Goal: Information Seeking & Learning: Learn about a topic

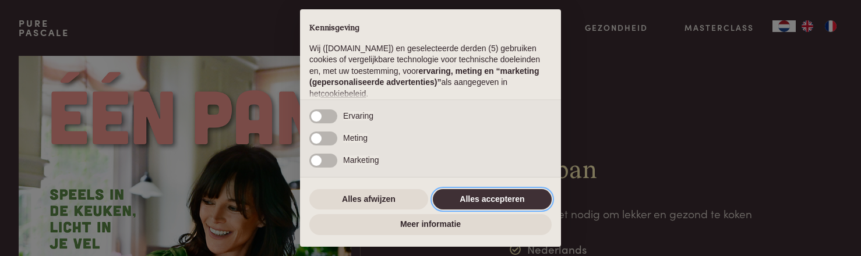
click at [488, 198] on button "Alles accepteren" at bounding box center [492, 199] width 119 height 21
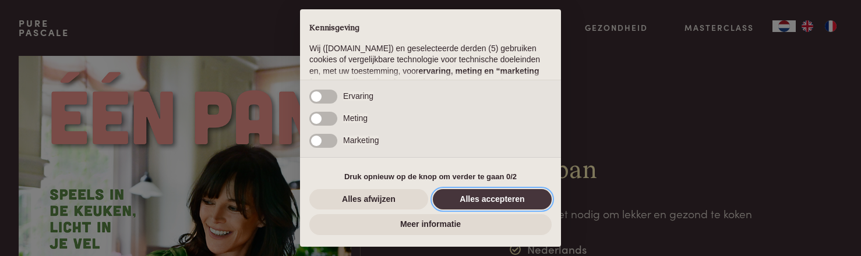
scroll to position [157, 0]
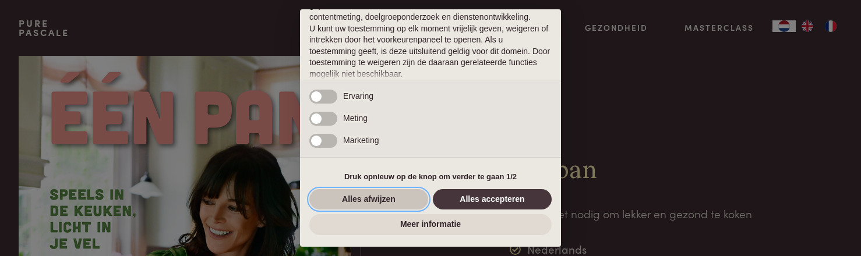
click at [379, 203] on button "Alles afwijzen" at bounding box center [368, 199] width 119 height 21
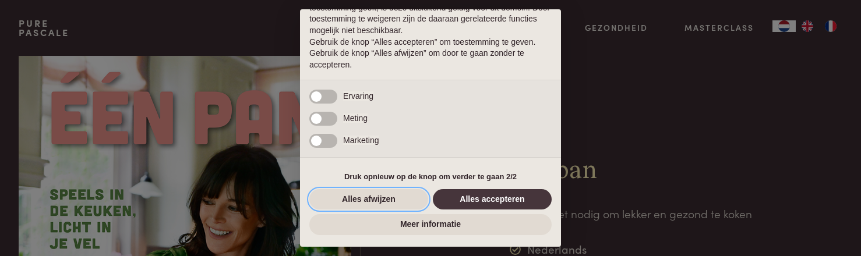
click at [378, 200] on button "Alles afwijzen" at bounding box center [368, 199] width 119 height 21
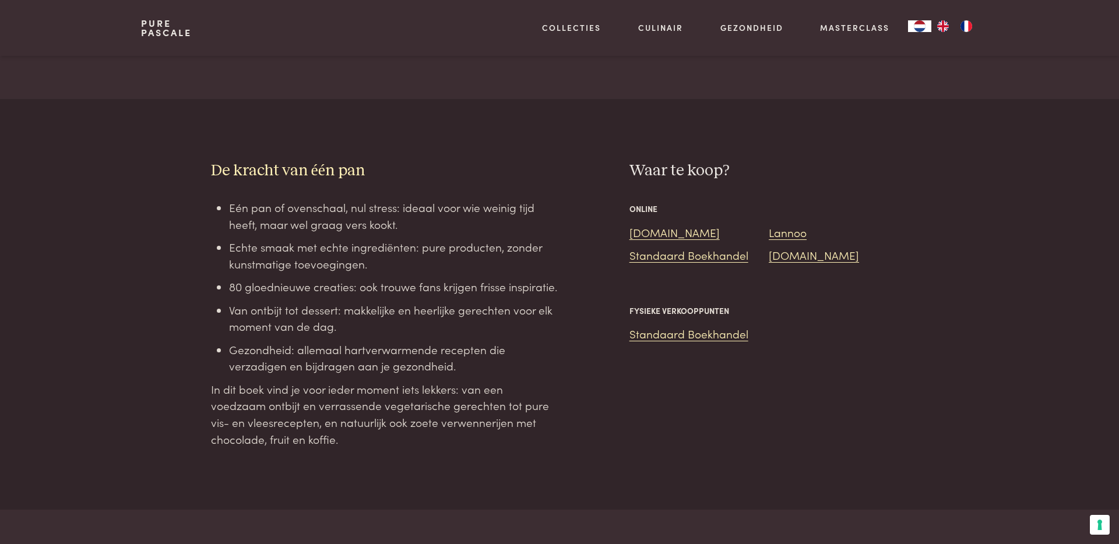
scroll to position [946, 0]
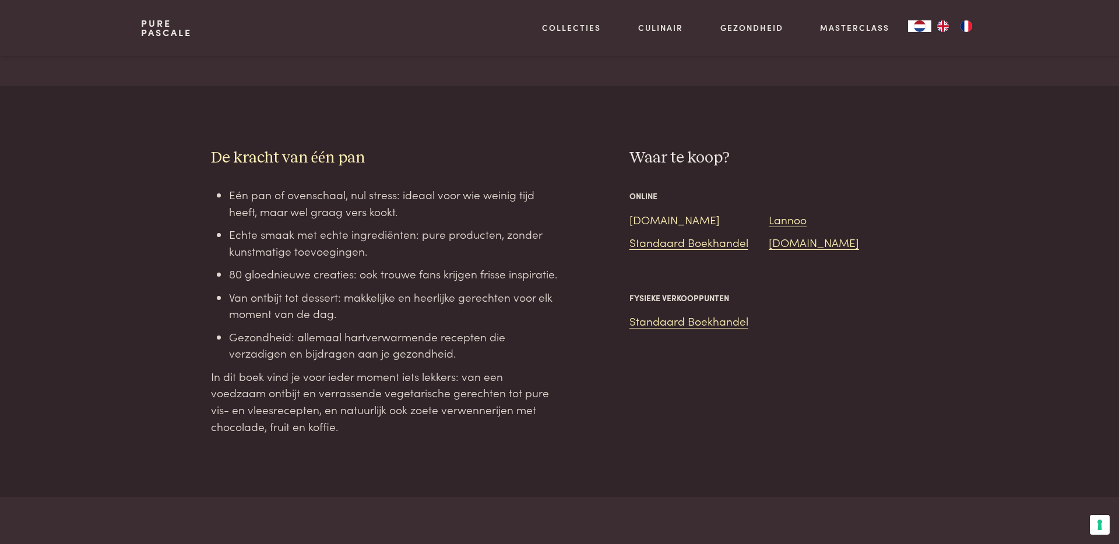
click at [657, 212] on link "Bol.com" at bounding box center [674, 220] width 90 height 16
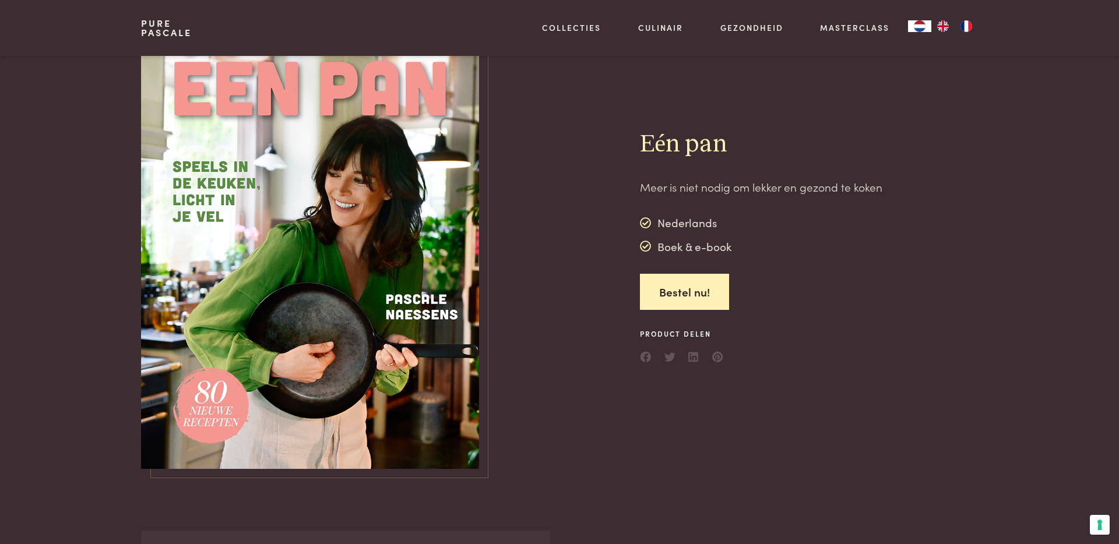
scroll to position [0, 0]
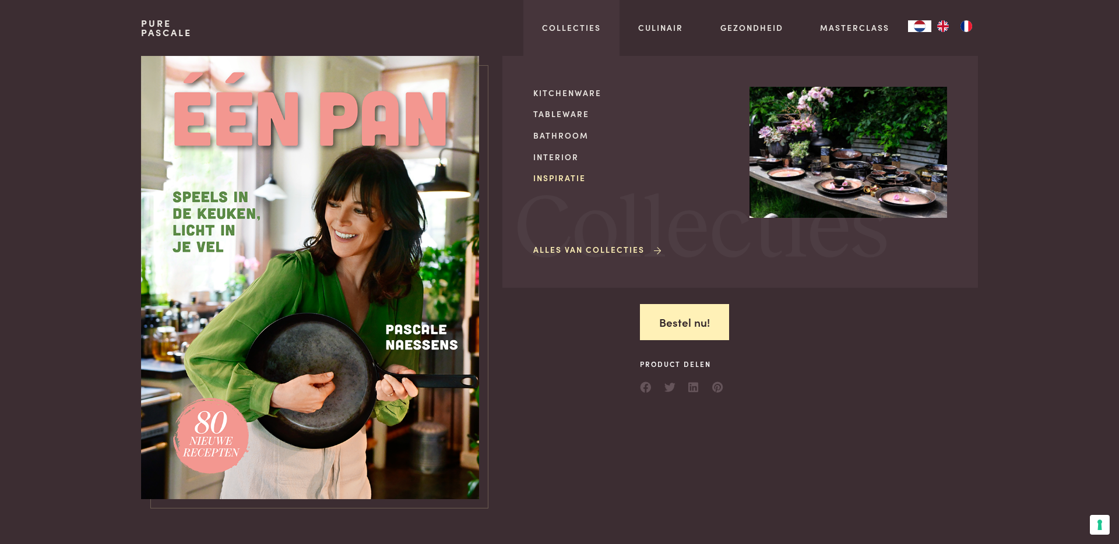
click at [562, 177] on link "Inspiratie" at bounding box center [632, 178] width 198 height 12
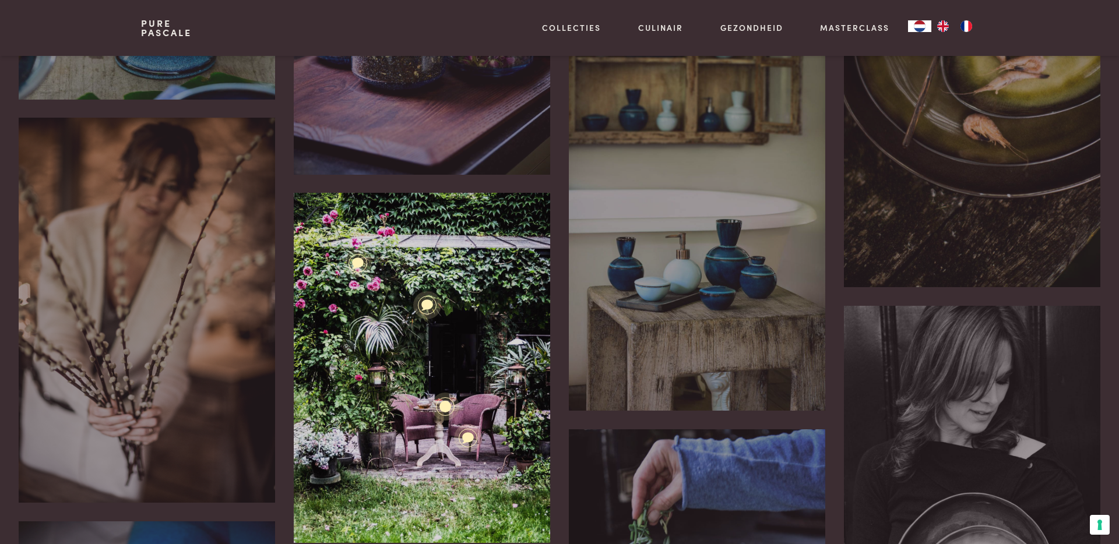
scroll to position [1753, 0]
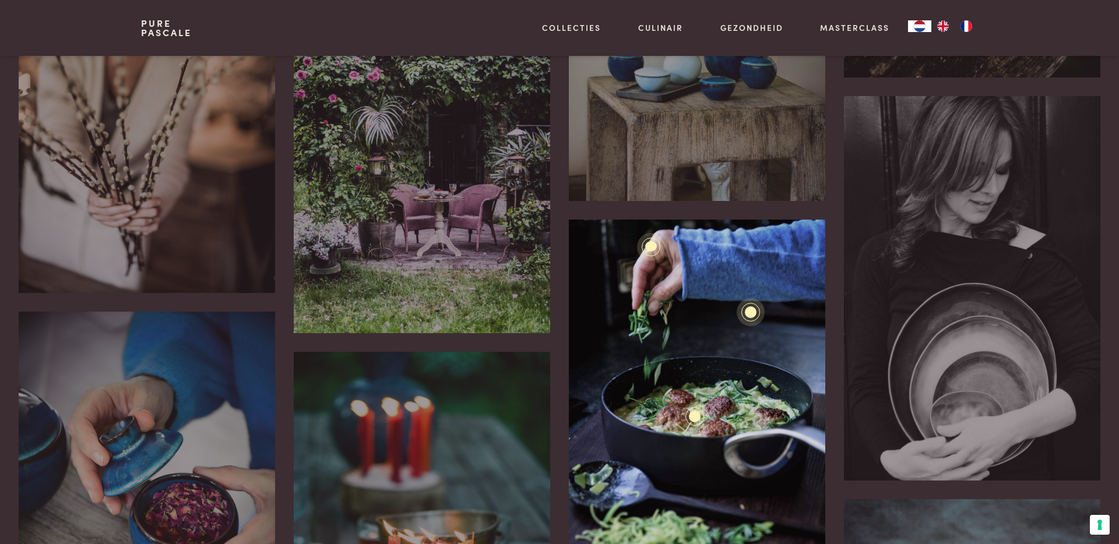
click at [571, 239] on div "Pure kookpotten en pannen Pure houten lepels Gehaktballetjes van kip met prei e…" at bounding box center [697, 412] width 256 height 385
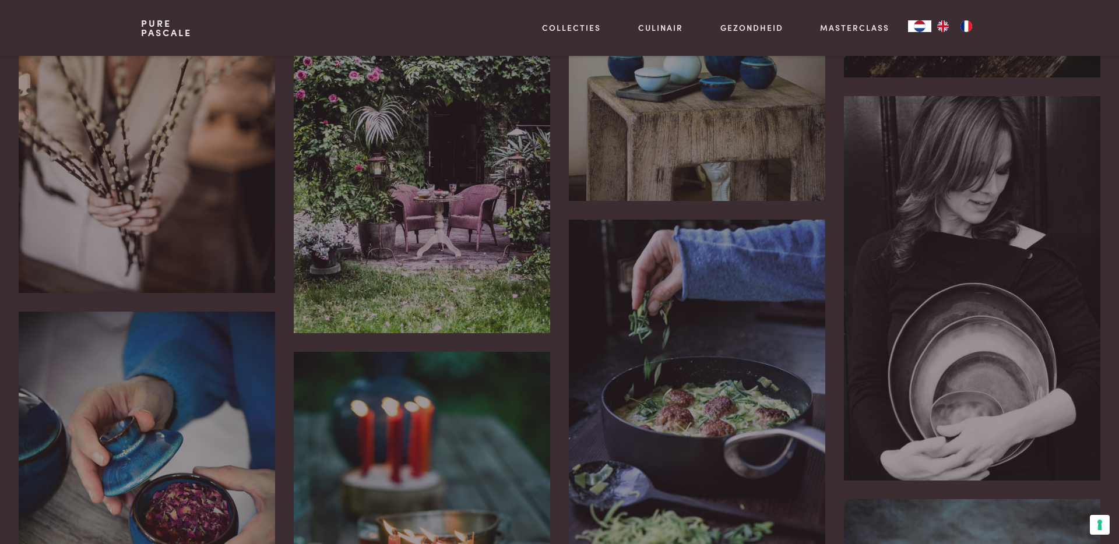
scroll to position [1962, 0]
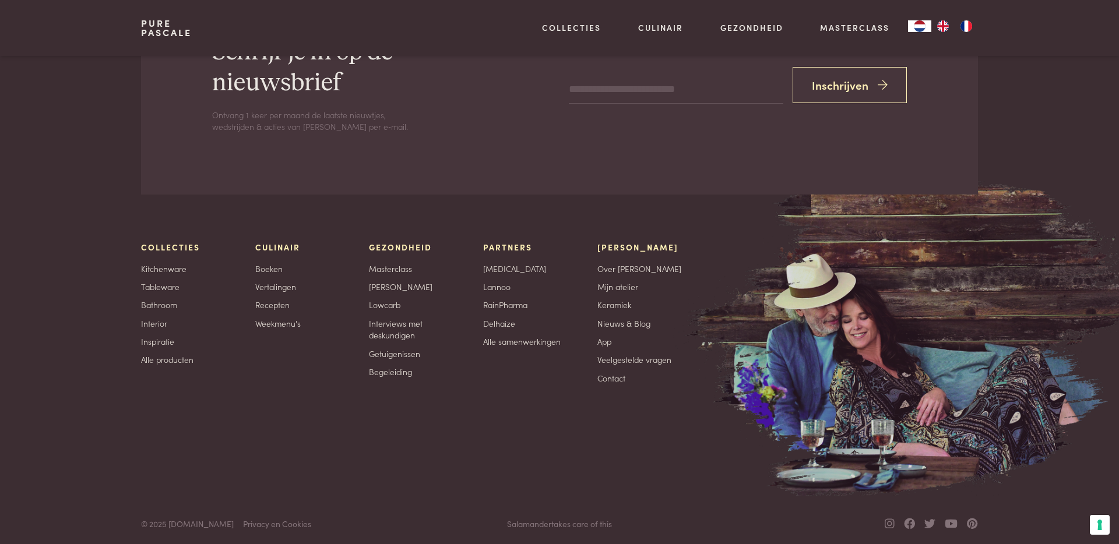
scroll to position [1439, 0]
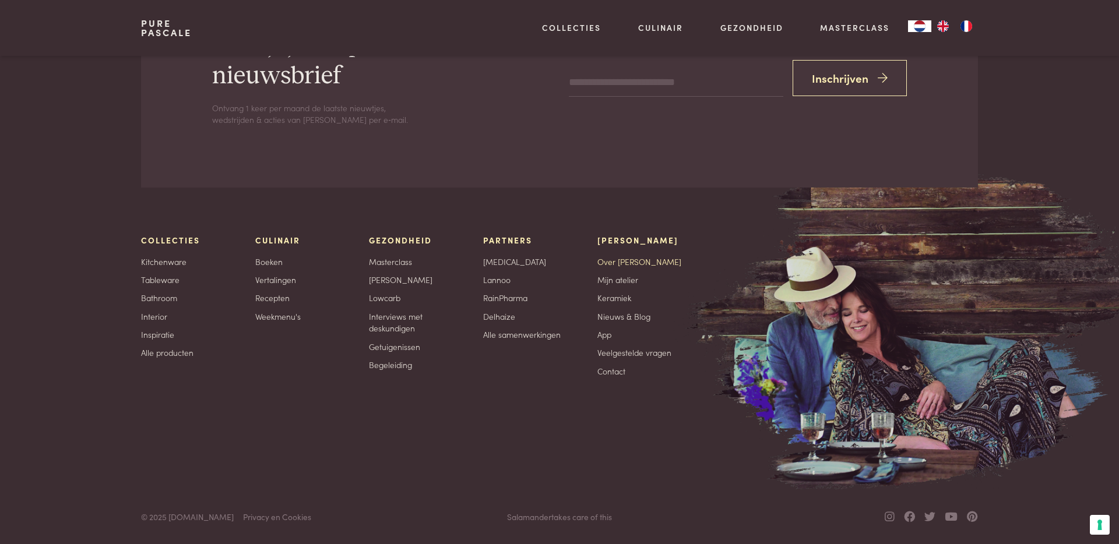
click at [625, 259] on link "Over [PERSON_NAME]" at bounding box center [639, 262] width 84 height 12
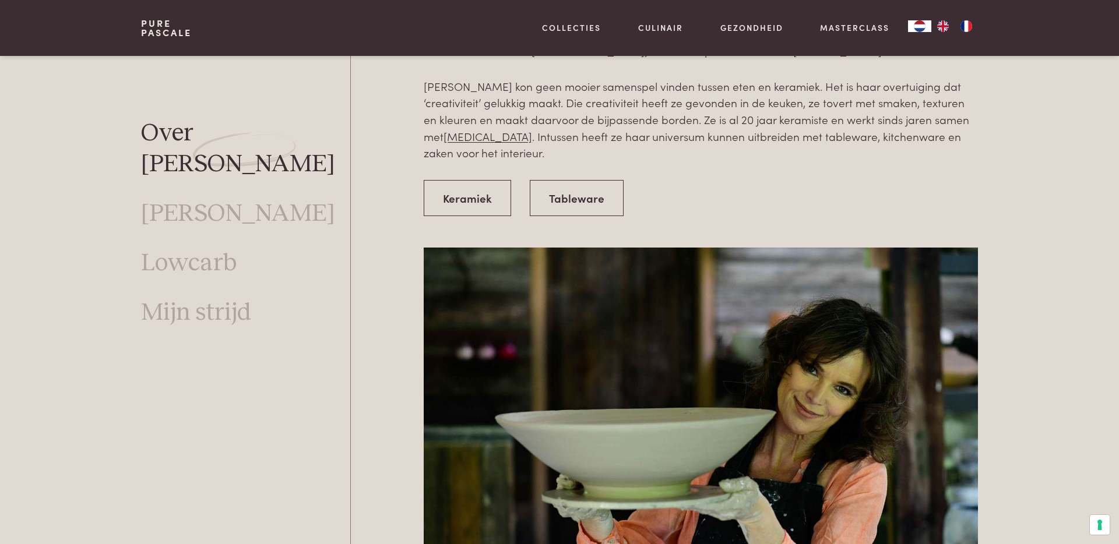
scroll to position [2865, 0]
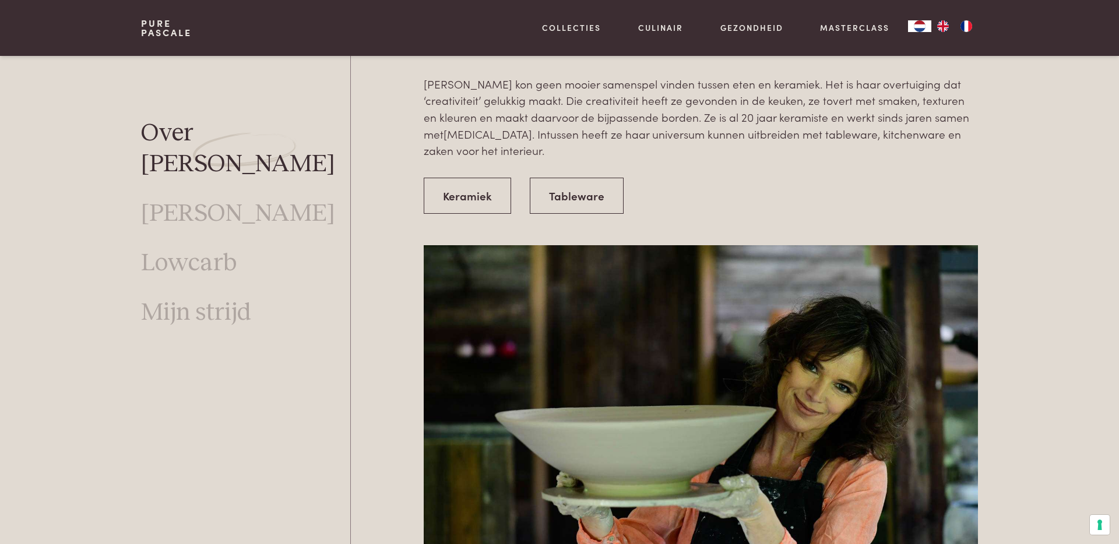
click at [532, 126] on link "[MEDICAL_DATA]" at bounding box center [487, 134] width 89 height 16
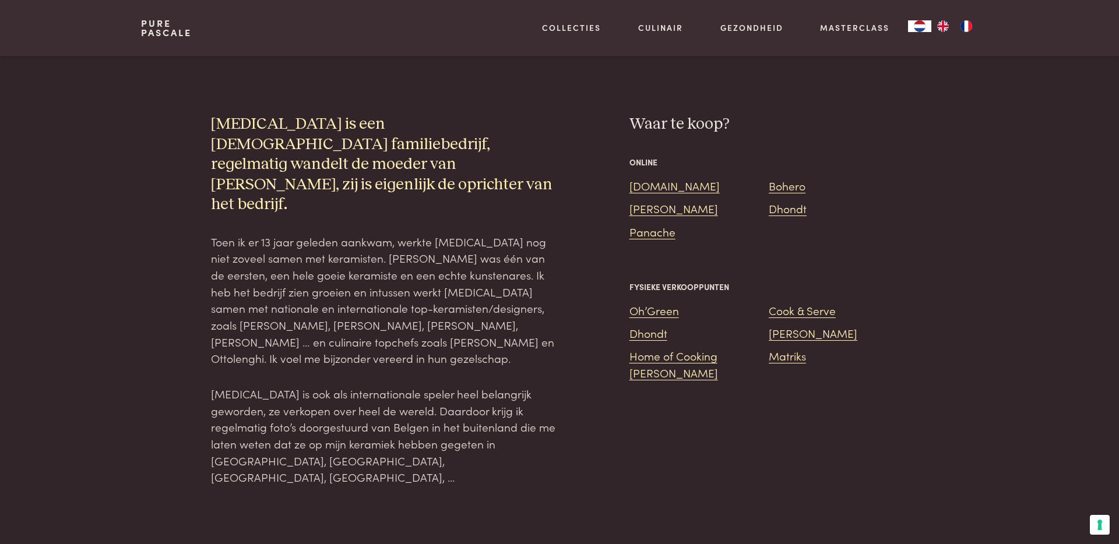
scroll to position [1306, 0]
drag, startPoint x: 408, startPoint y: 288, endPoint x: 329, endPoint y: 285, distance: 78.7
click at [329, 285] on p "Toen ik er 13 jaar geleden aankwam, werkte Serax nog niet zoveel samen met kera…" at bounding box center [385, 300] width 348 height 134
copy p "Sergio Herman"
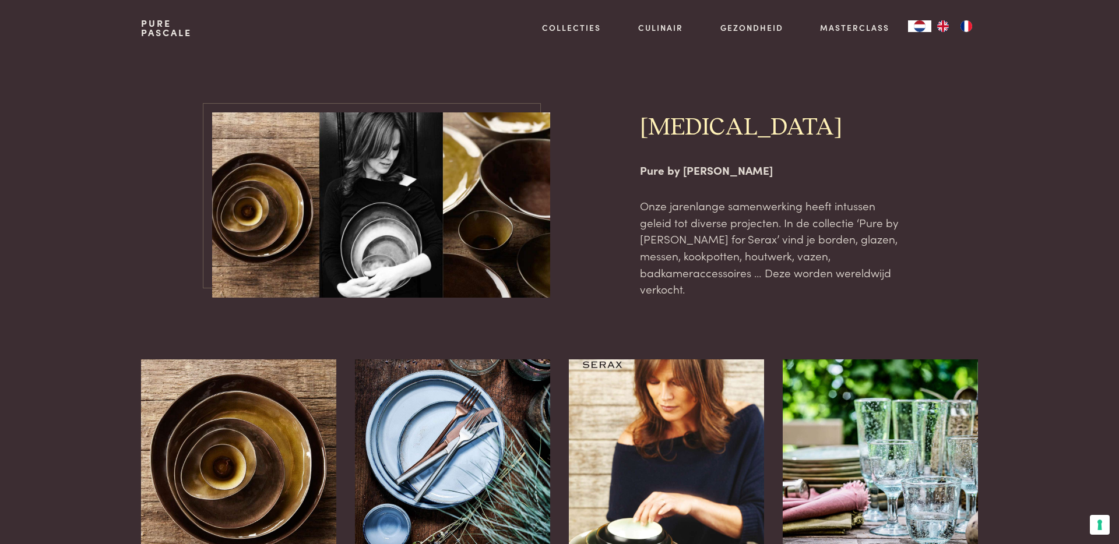
scroll to position [0, 0]
